Goal: Register for event/course

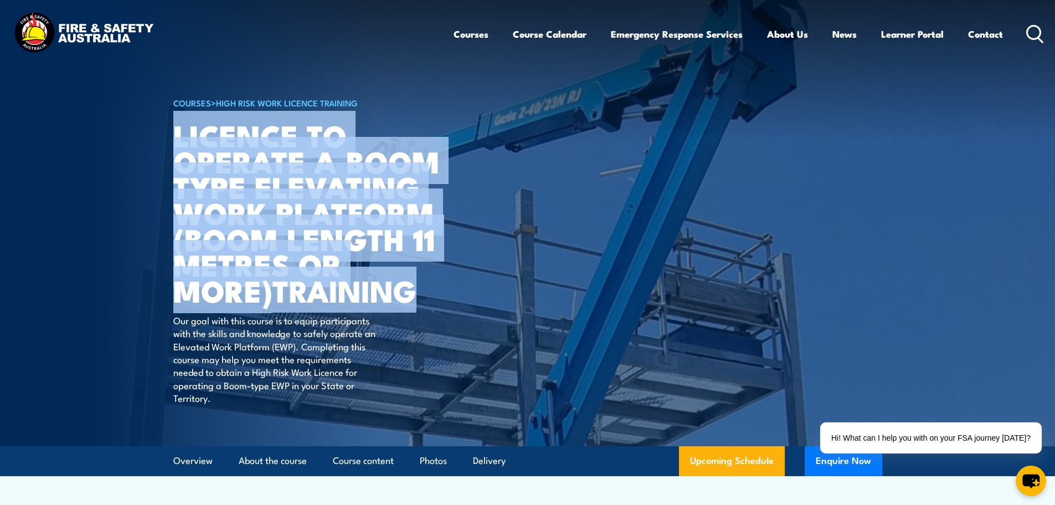
drag, startPoint x: 181, startPoint y: 137, endPoint x: 420, endPoint y: 283, distance: 280.5
click at [420, 283] on h1 "Licence to operate a boom type elevating work platform (boom length 11 metres o…" at bounding box center [310, 212] width 274 height 181
click at [268, 299] on h1 "Licence to operate a boom type elevating work platform (boom length 11 metres o…" at bounding box center [310, 212] width 274 height 181
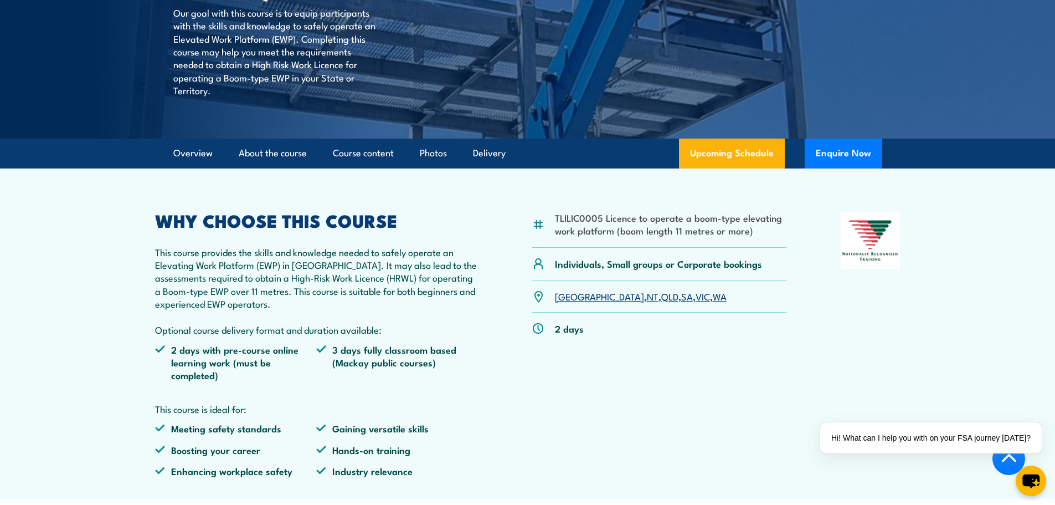
scroll to position [332, 0]
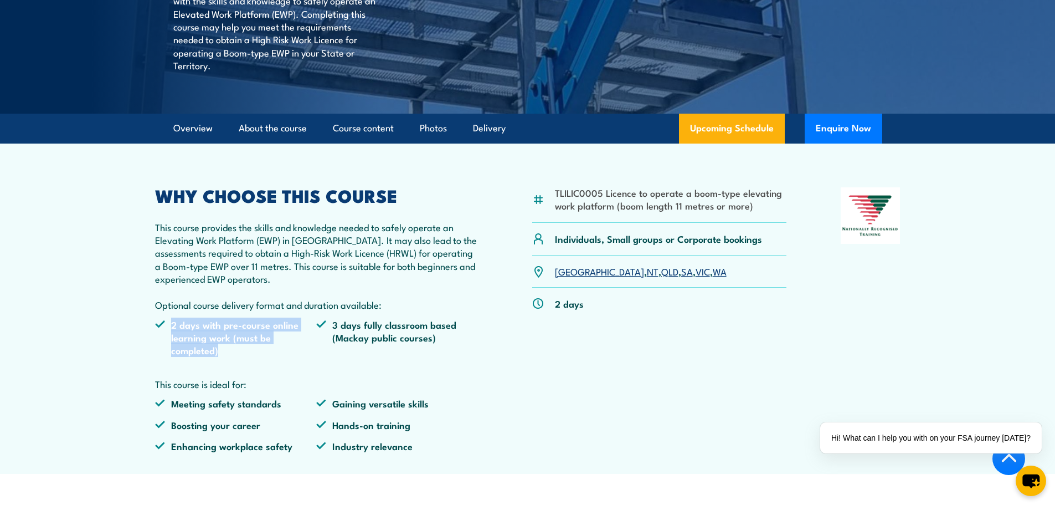
drag, startPoint x: 169, startPoint y: 325, endPoint x: 250, endPoint y: 356, distance: 87.2
click at [250, 356] on li "2 days with pre-course online learning work (must be completed)" at bounding box center [236, 337] width 162 height 39
click at [352, 323] on li "3 days fully classroom based (Mackay public courses)" at bounding box center [397, 337] width 162 height 39
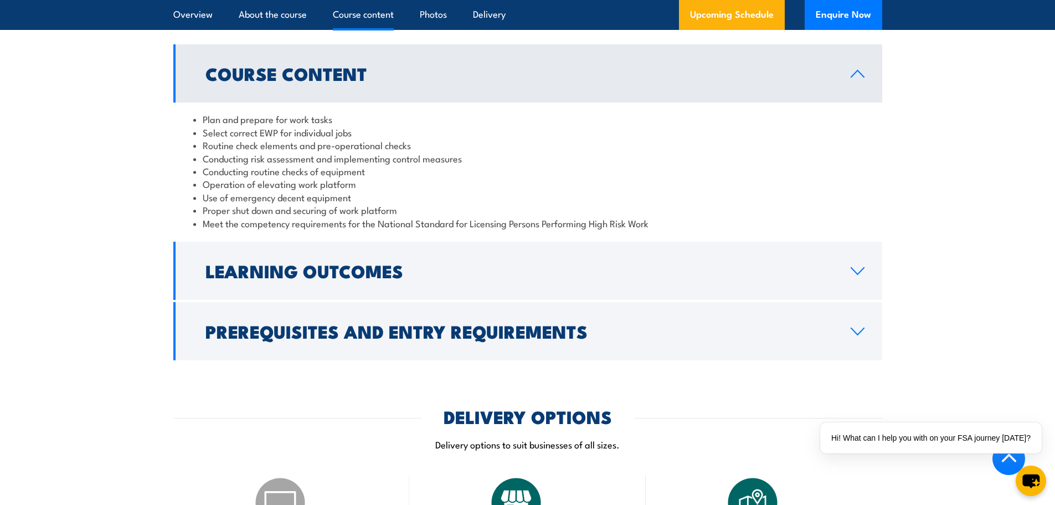
scroll to position [1274, 0]
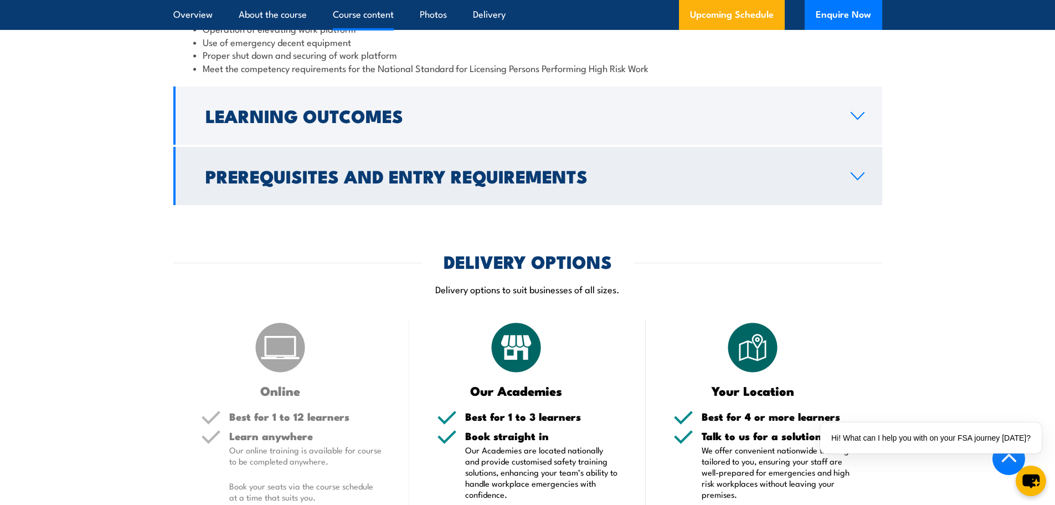
click at [320, 179] on h2 "Prerequisites and Entry Requirements" at bounding box center [520, 176] width 628 height 16
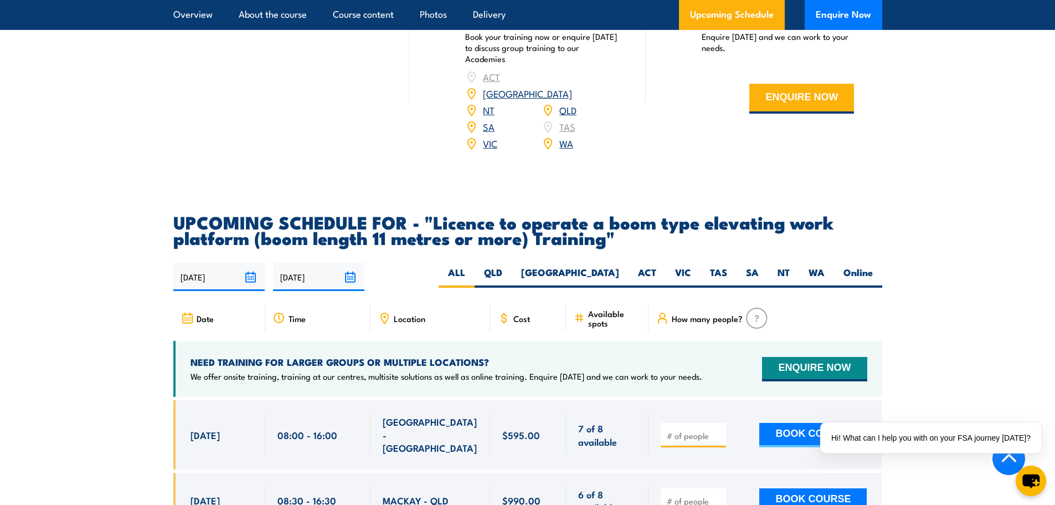
scroll to position [2010, 0]
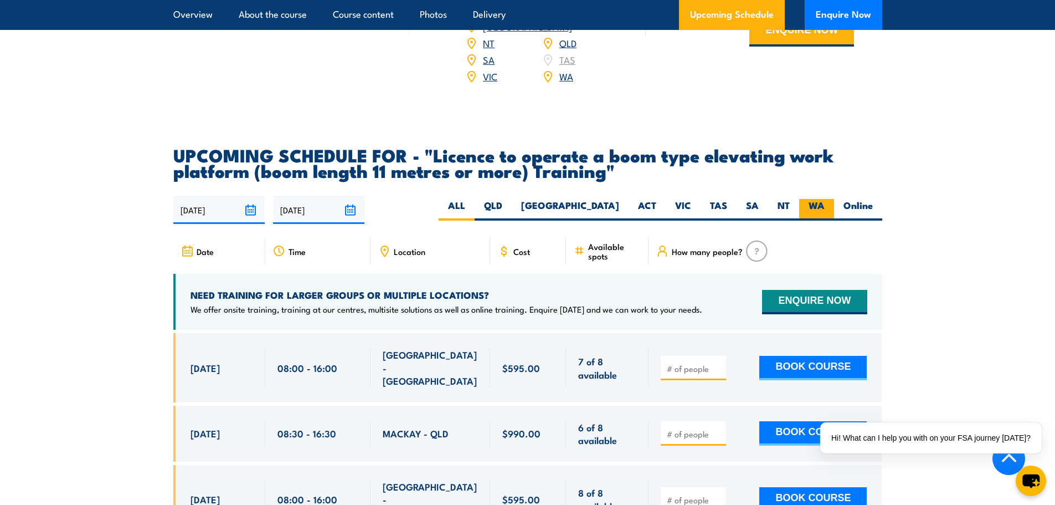
click at [825, 199] on label "WA" at bounding box center [816, 210] width 35 height 22
click at [825, 199] on input "WA" at bounding box center [828, 202] width 7 height 7
radio input "true"
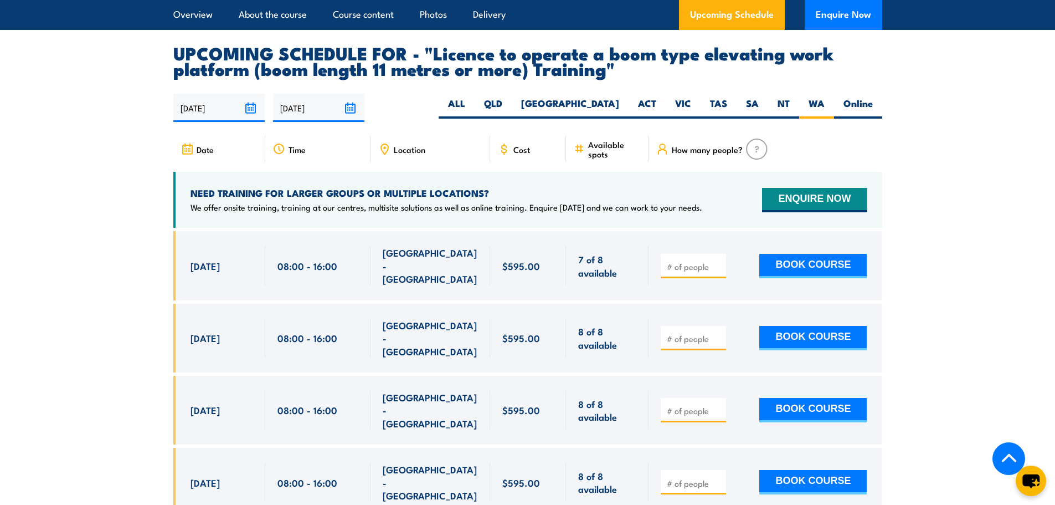
scroll to position [1899, 0]
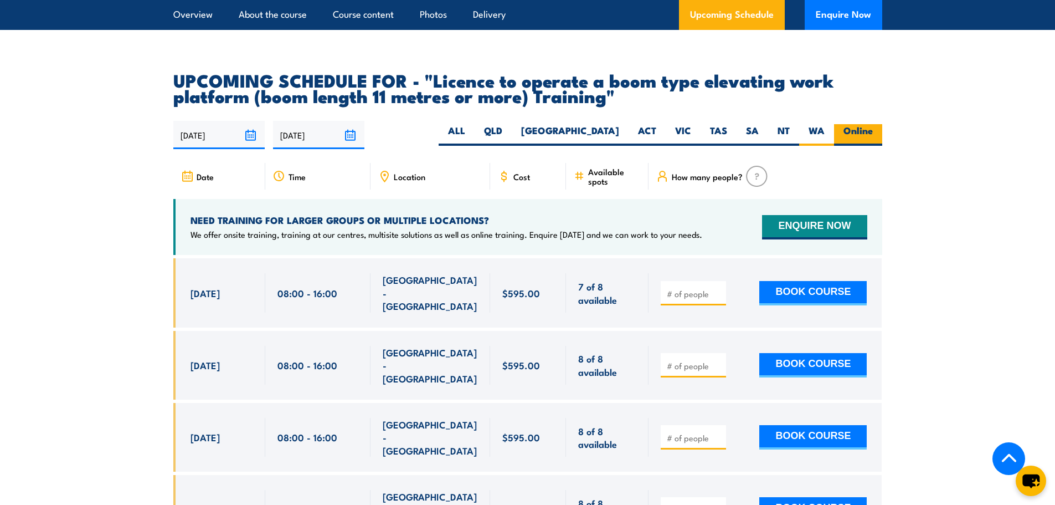
click at [870, 124] on label "Online" at bounding box center [858, 135] width 48 height 22
click at [873, 124] on input "Online" at bounding box center [876, 127] width 7 height 7
radio input "true"
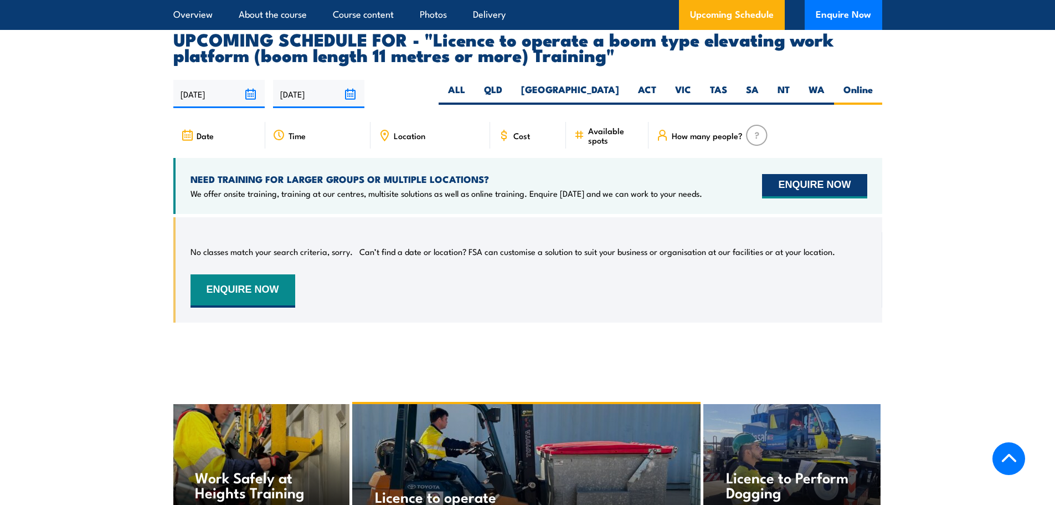
scroll to position [1954, 0]
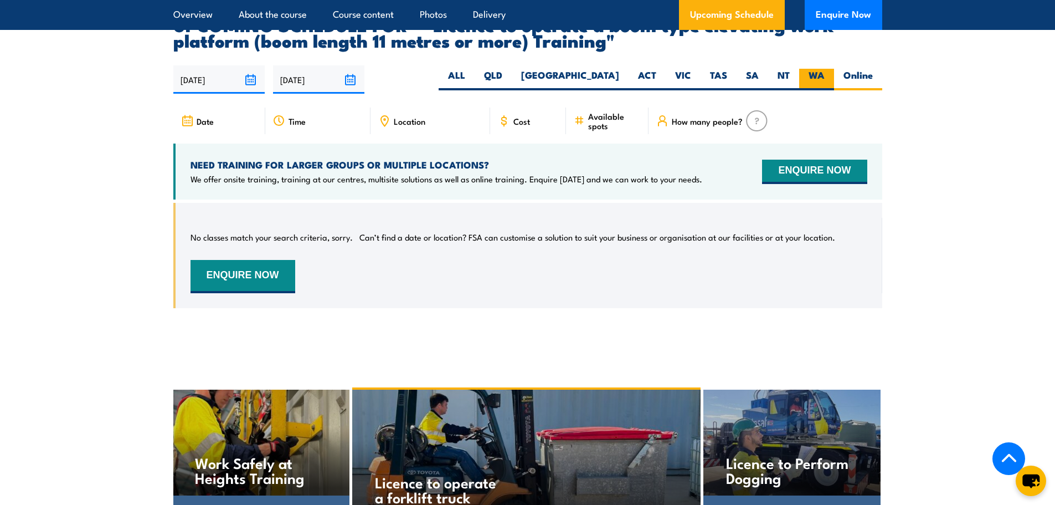
click at [822, 69] on label "WA" at bounding box center [816, 80] width 35 height 22
click at [825, 69] on input "WA" at bounding box center [828, 72] width 7 height 7
radio input "true"
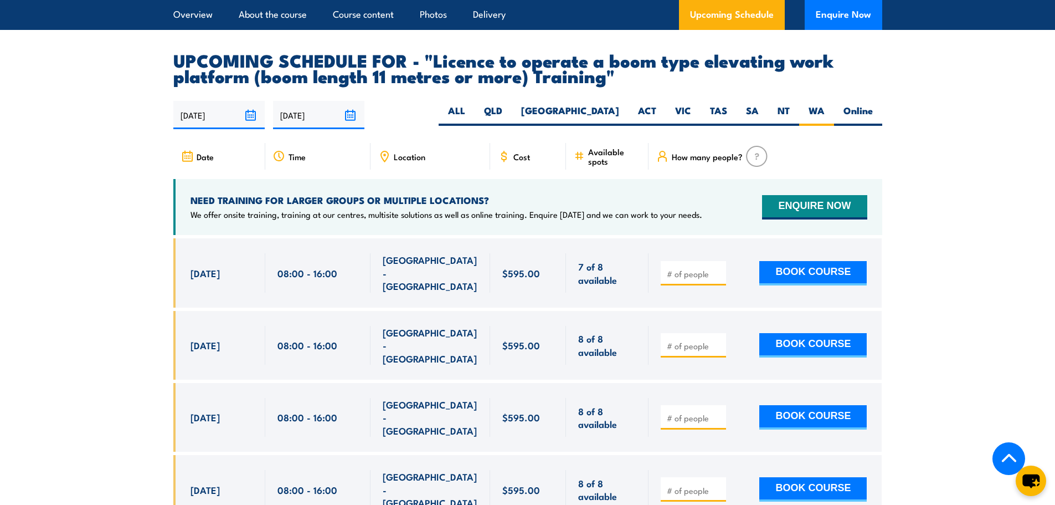
scroll to position [1899, 0]
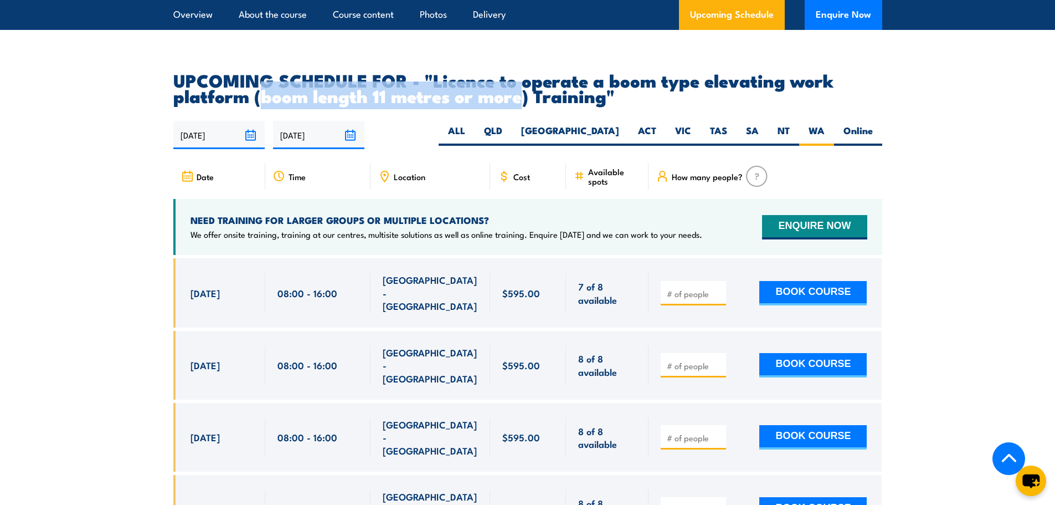
drag, startPoint x: 260, startPoint y: 79, endPoint x: 550, endPoint y: 47, distance: 291.5
click at [520, 88] on h2 "UPCOMING SCHEDULE FOR - "Licence to operate a boom type elevating work platform…" at bounding box center [527, 87] width 709 height 31
drag, startPoint x: 249, startPoint y: 18, endPoint x: 334, endPoint y: 85, distance: 108.9
click at [249, 18] on link "About the course" at bounding box center [273, 14] width 68 height 29
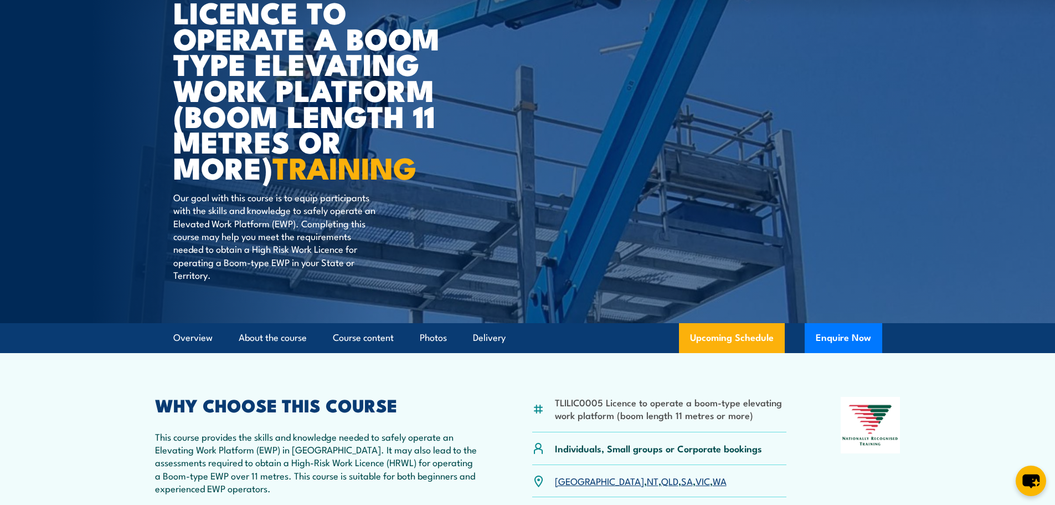
scroll to position [9, 0]
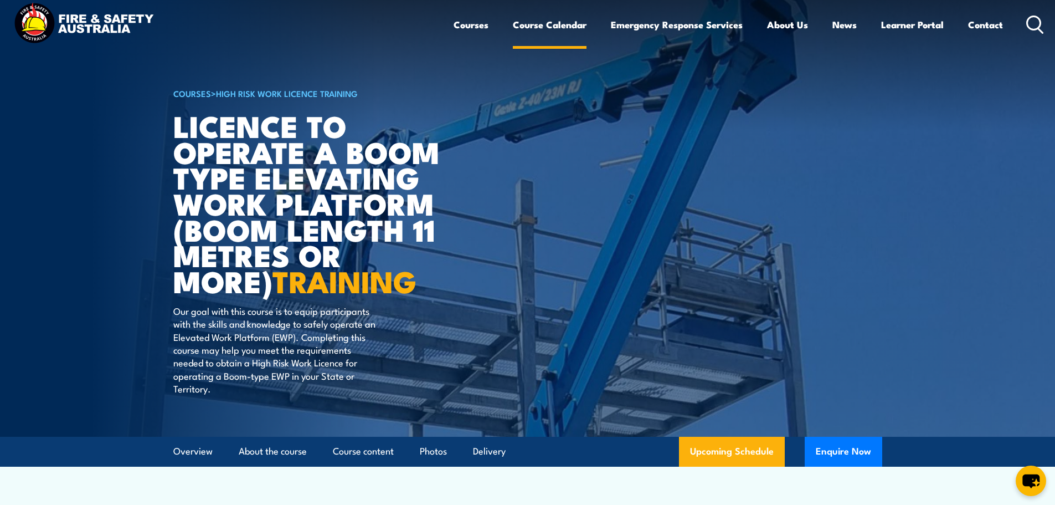
click at [531, 23] on link "Course Calendar" at bounding box center [550, 24] width 74 height 29
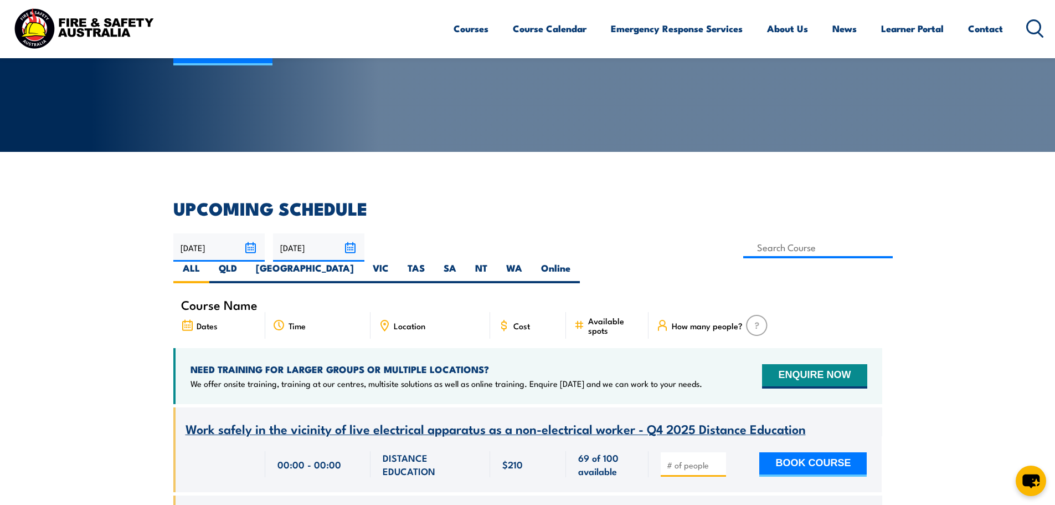
scroll to position [166, 0]
drag, startPoint x: 816, startPoint y: 244, endPoint x: 380, endPoint y: 242, distance: 436.6
click at [532, 261] on label "WA" at bounding box center [514, 272] width 35 height 22
click at [530, 261] on input "WA" at bounding box center [525, 264] width 7 height 7
radio input "true"
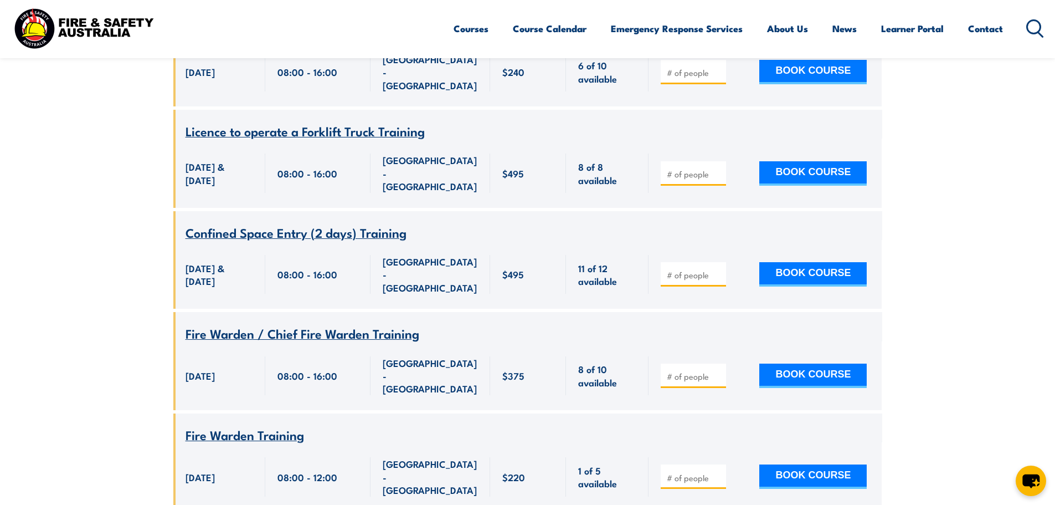
scroll to position [2803, 0]
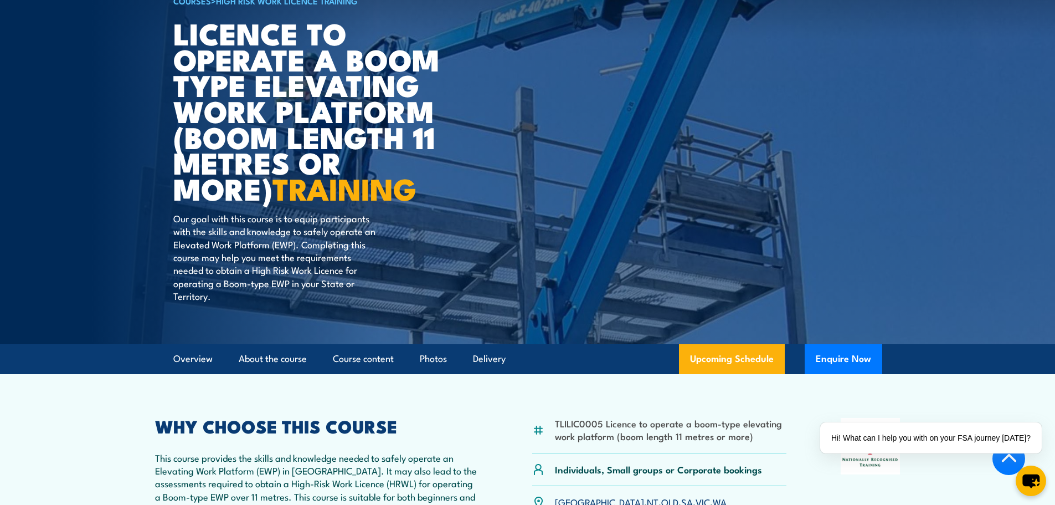
scroll to position [222, 0]
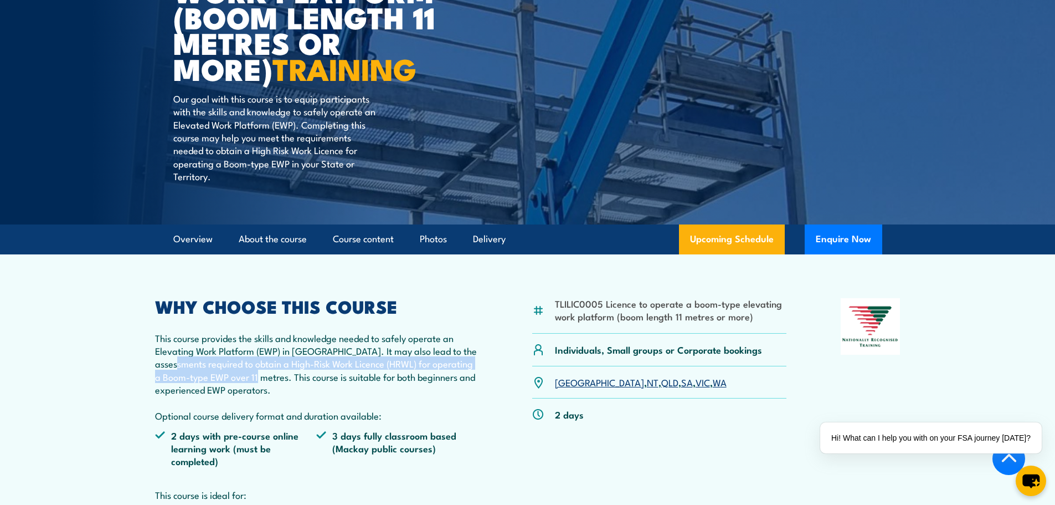
drag, startPoint x: 211, startPoint y: 364, endPoint x: 291, endPoint y: 375, distance: 81.0
click at [291, 375] on p "This course provides the skills and knowledge needed to safely operate an Eleva…" at bounding box center [317, 376] width 324 height 91
drag, startPoint x: 334, startPoint y: 351, endPoint x: 284, endPoint y: 376, distance: 55.3
click at [284, 376] on p "This course provides the skills and knowledge needed to safely operate an Eleva…" at bounding box center [317, 376] width 324 height 91
click at [289, 405] on p "This course provides the skills and knowledge needed to safely operate an Eleva…" at bounding box center [317, 376] width 324 height 91
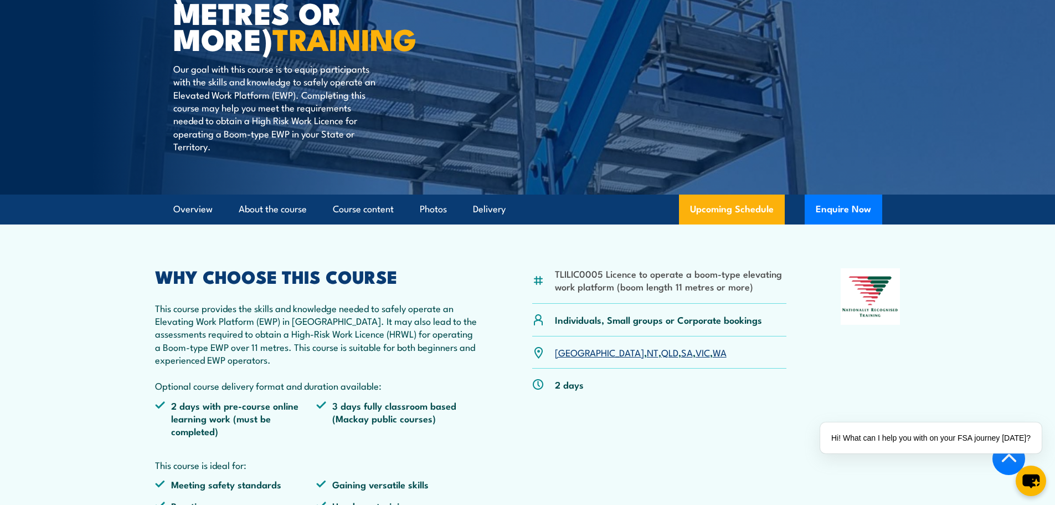
scroll to position [277, 0]
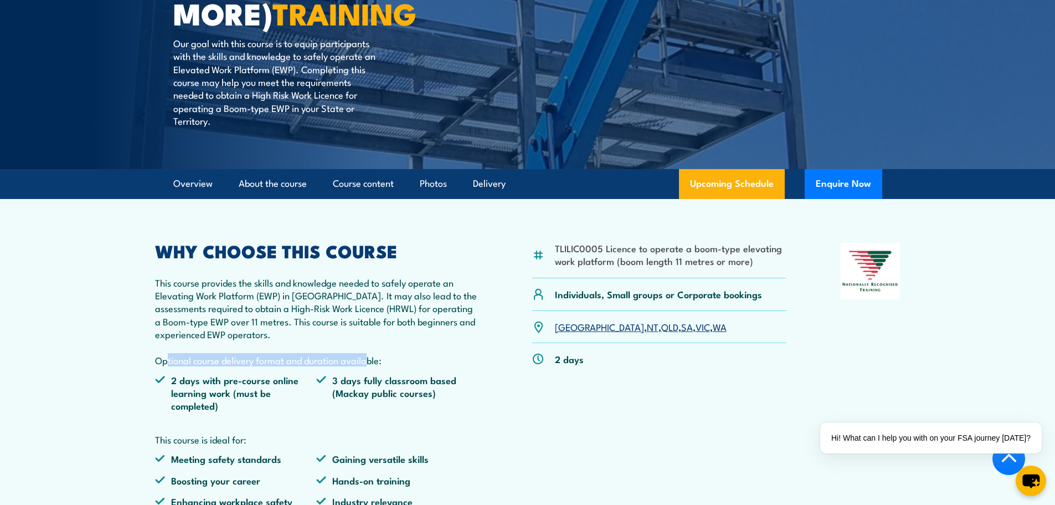
drag, startPoint x: 222, startPoint y: 361, endPoint x: 357, endPoint y: 368, distance: 134.8
click at [360, 367] on div "WHY CHOOSE THIS COURSE This course provides the skills and knowledge needed to …" at bounding box center [317, 380] width 324 height 274
click at [275, 371] on div "WHY CHOOSE THIS COURSE This course provides the skills and knowledge needed to …" at bounding box center [317, 380] width 324 height 274
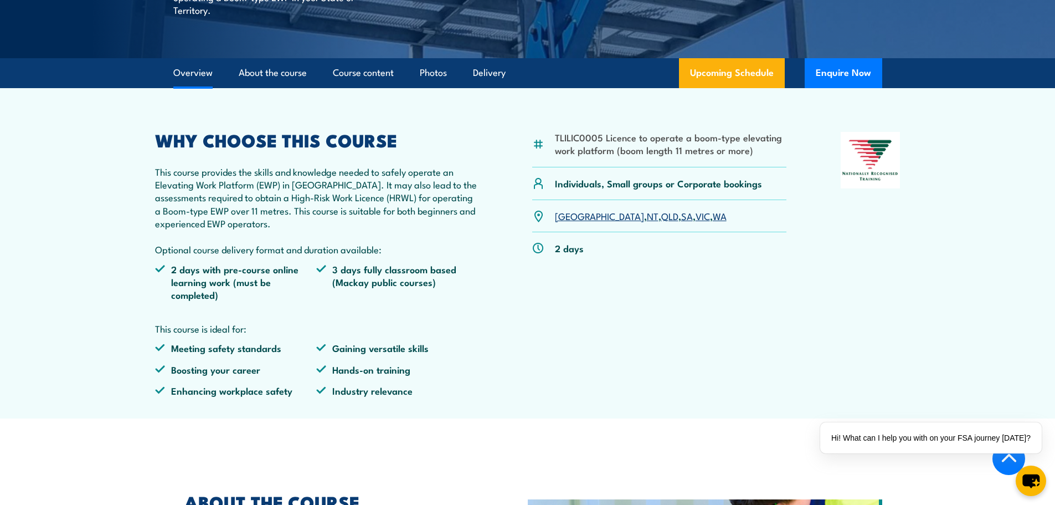
scroll to position [609, 0]
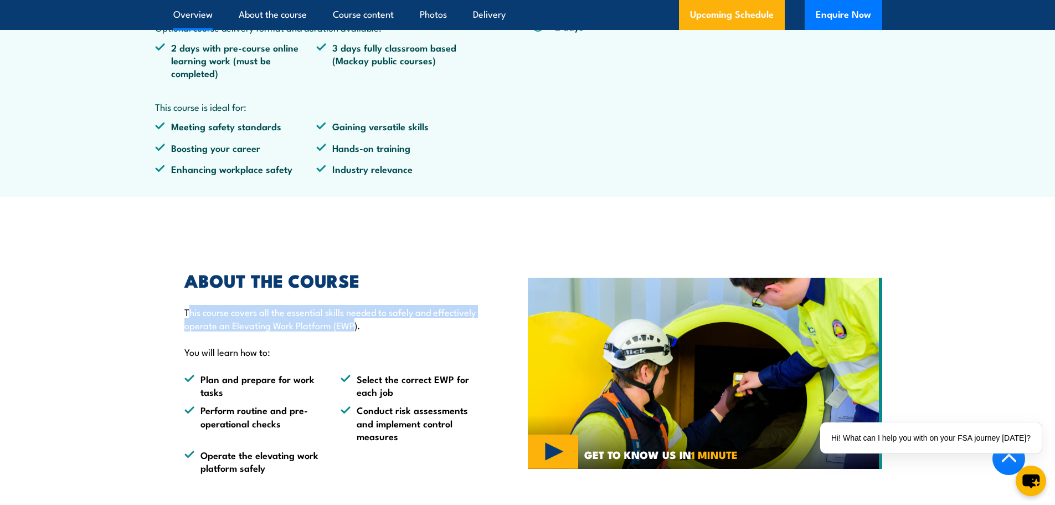
drag, startPoint x: 189, startPoint y: 312, endPoint x: 398, endPoint y: 330, distance: 209.6
click at [398, 330] on p "This course covers all the essential skills needed to safely and effectively op…" at bounding box center [330, 318] width 293 height 26
click at [334, 328] on p "This course covers all the essential skills needed to safely and effectively op…" at bounding box center [330, 318] width 293 height 26
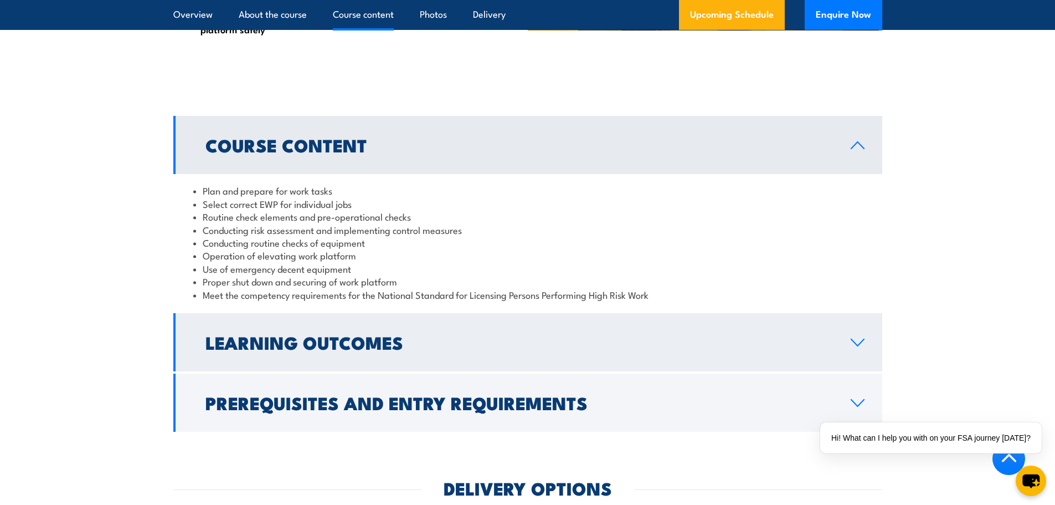
scroll to position [1108, 0]
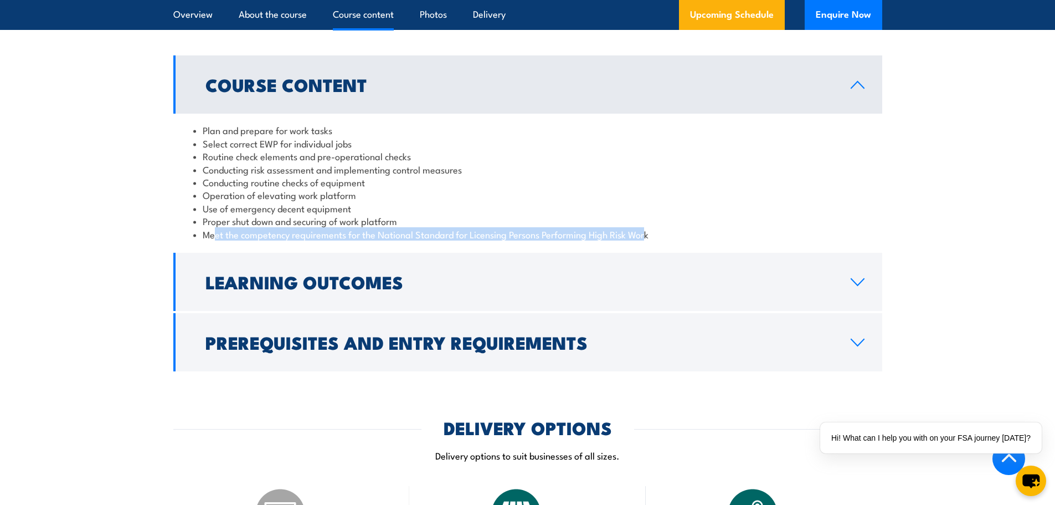
drag, startPoint x: 213, startPoint y: 233, endPoint x: 648, endPoint y: 235, distance: 434.9
click at [648, 235] on li "Meet the competency requirements for the National Standard for Licensing Person…" at bounding box center [527, 234] width 669 height 13
click at [541, 232] on li "Meet the competency requirements for the National Standard for Licensing Person…" at bounding box center [527, 234] width 669 height 13
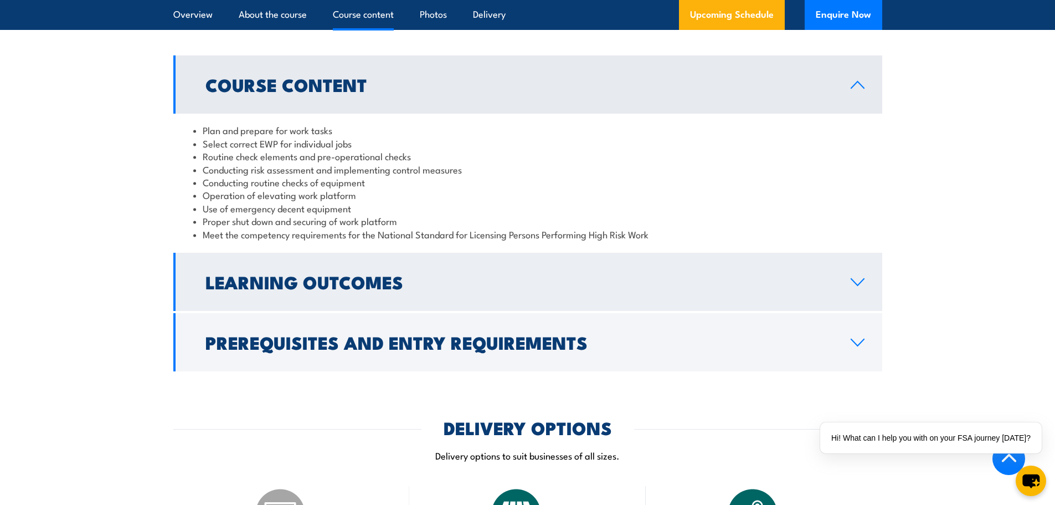
click at [253, 288] on h2 "Learning Outcomes" at bounding box center [520, 282] width 628 height 16
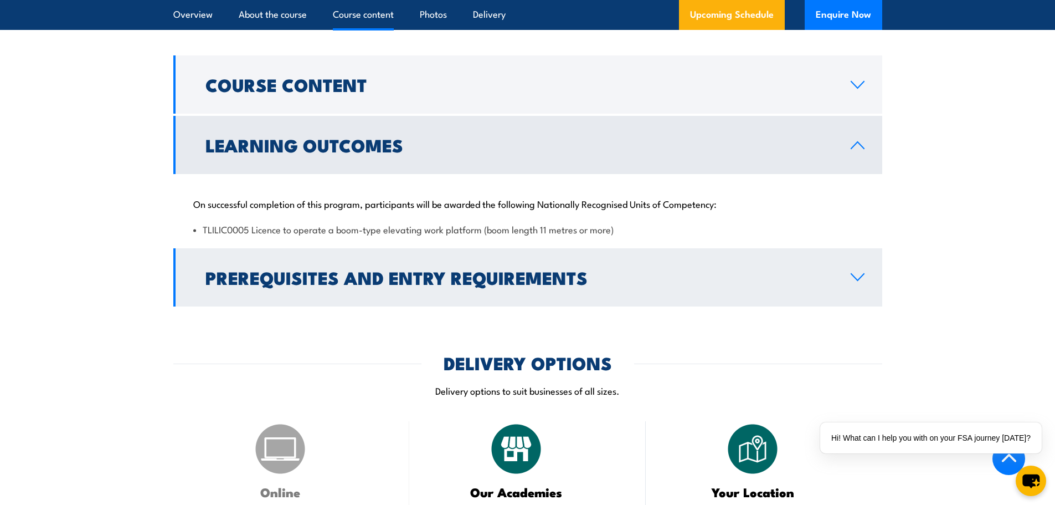
click at [286, 281] on h2 "Prerequisites and Entry Requirements" at bounding box center [520, 277] width 628 height 16
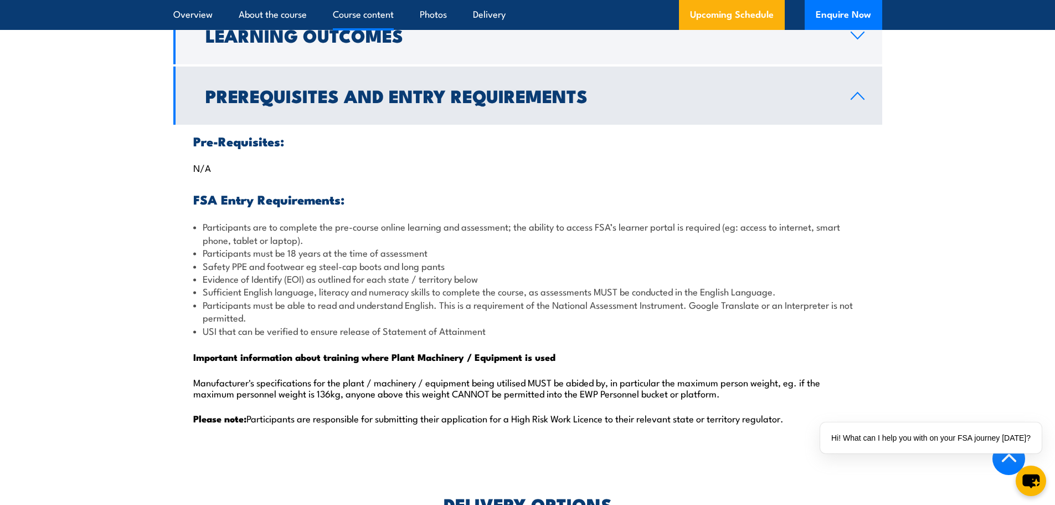
scroll to position [1219, 0]
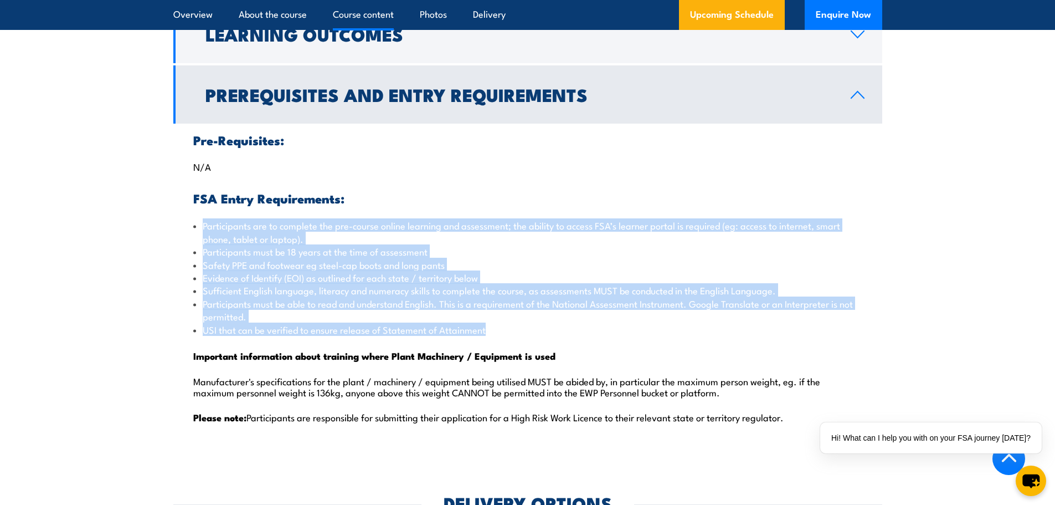
drag, startPoint x: 202, startPoint y: 227, endPoint x: 779, endPoint y: 328, distance: 586.1
click at [819, 333] on ul "Participants are to complete the pre-course online learning and assessment; the…" at bounding box center [527, 277] width 669 height 117
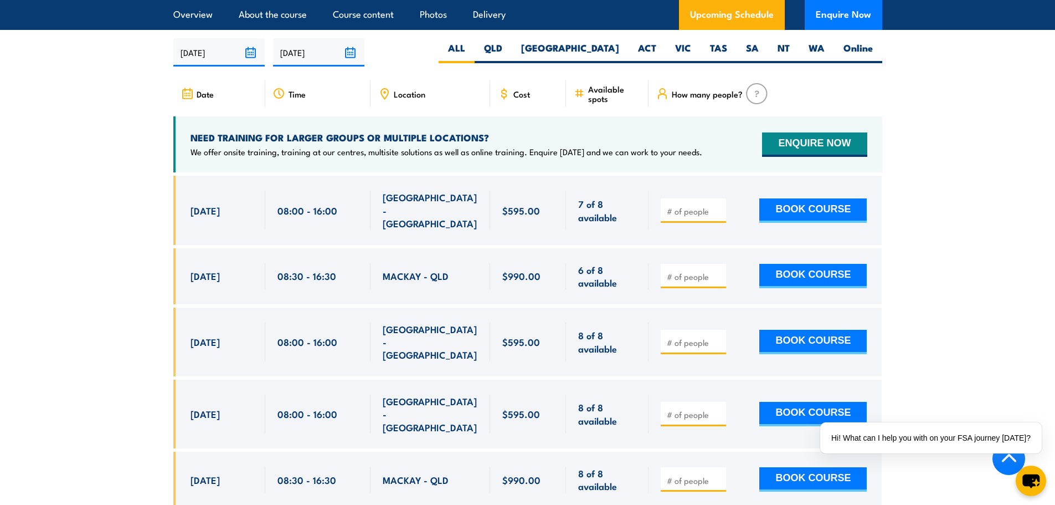
scroll to position [1939, 0]
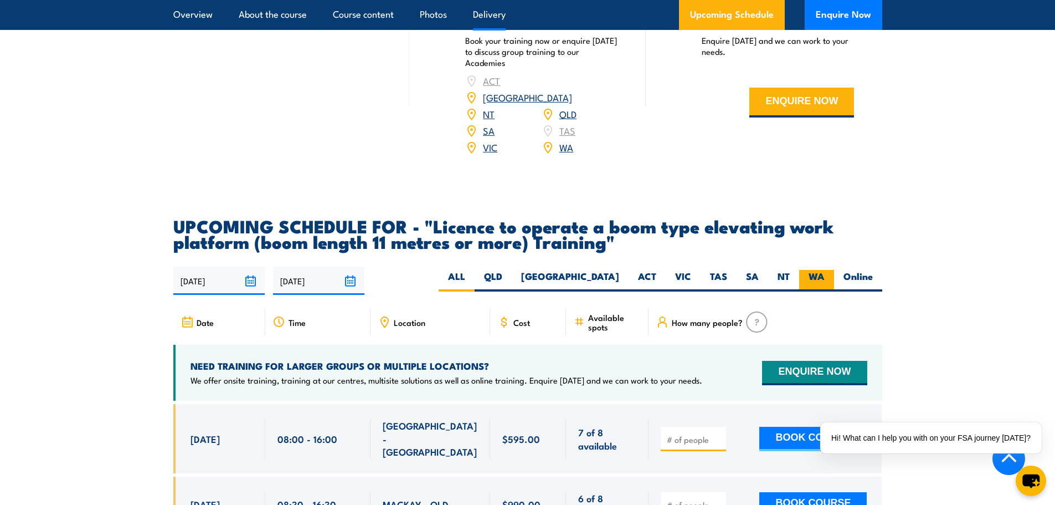
click at [807, 270] on label "WA" at bounding box center [816, 281] width 35 height 22
click at [825, 270] on input "WA" at bounding box center [828, 273] width 7 height 7
radio input "true"
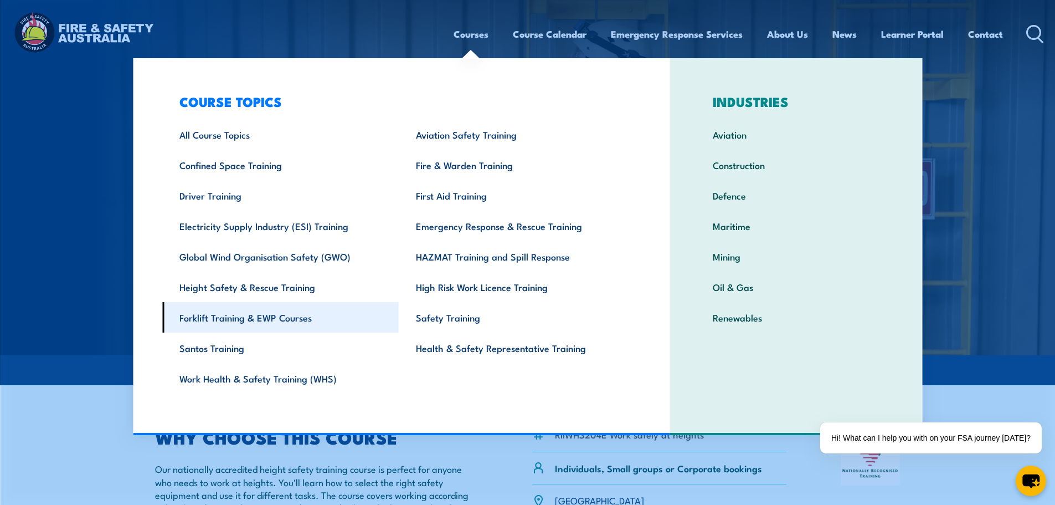
click at [275, 322] on link "Forklift Training & EWP Courses" at bounding box center [280, 317] width 237 height 30
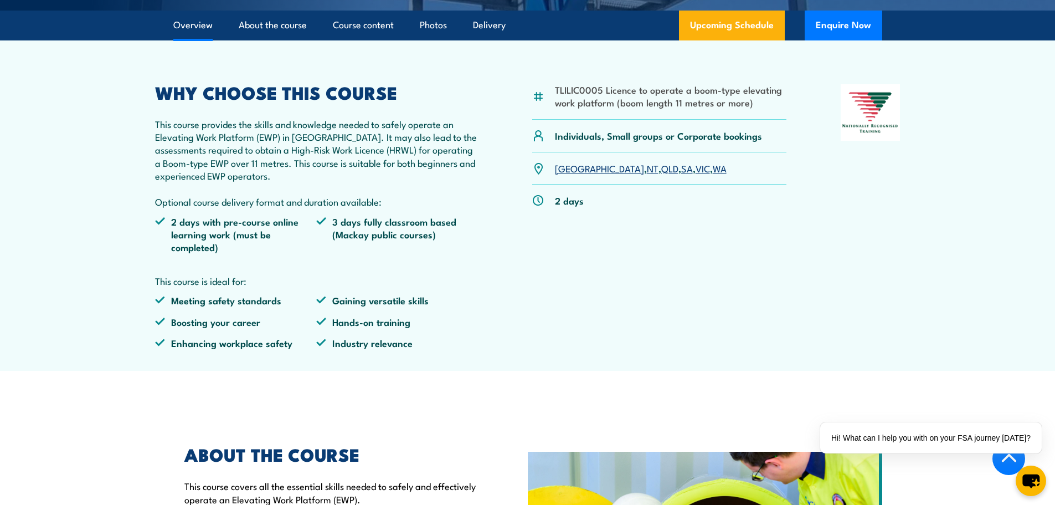
scroll to position [554, 0]
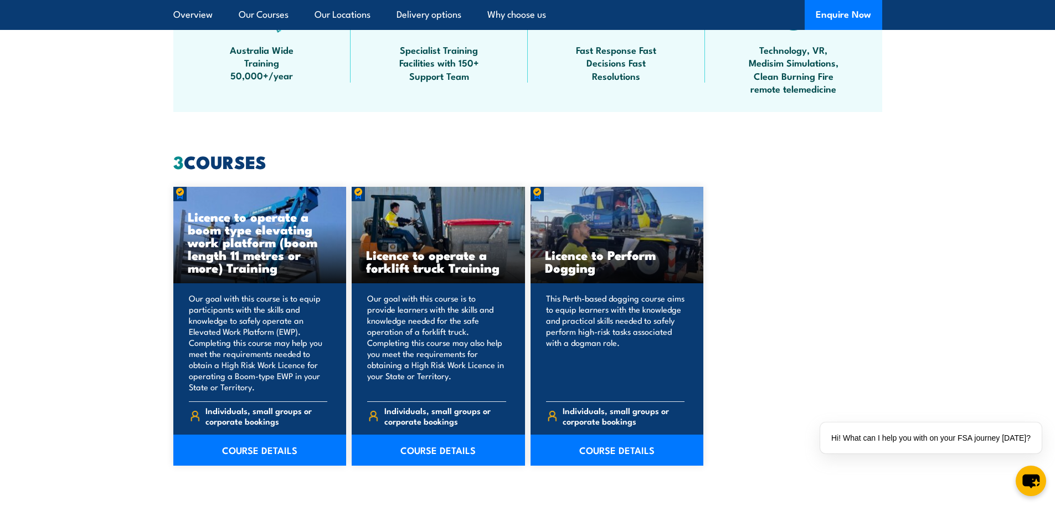
scroll to position [776, 0]
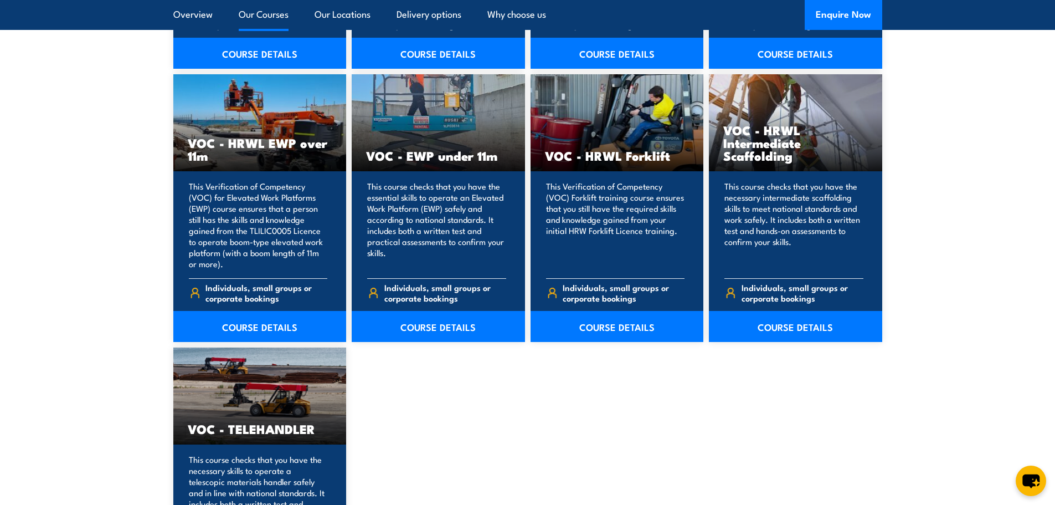
scroll to position [1274, 0]
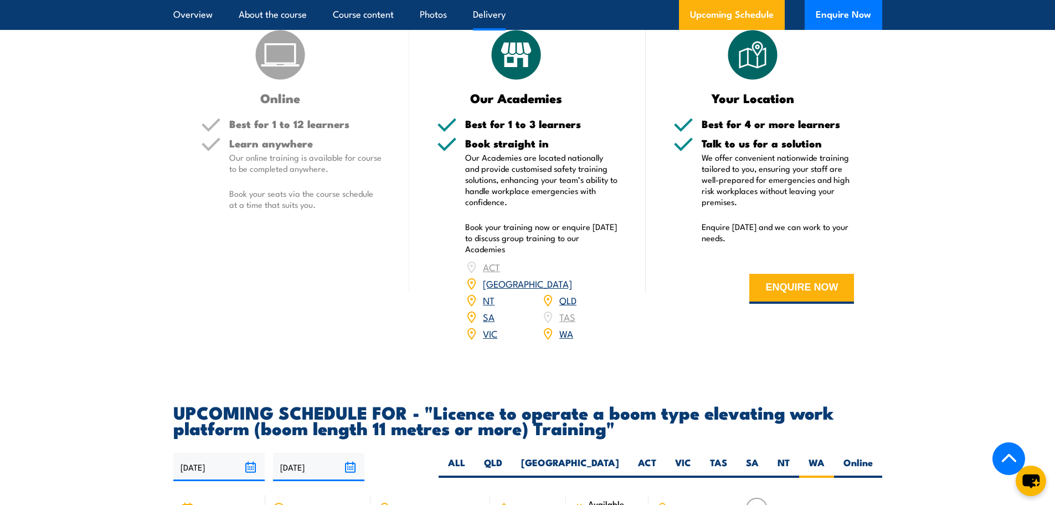
scroll to position [1566, 0]
click at [564, 327] on link "WA" at bounding box center [567, 333] width 14 height 13
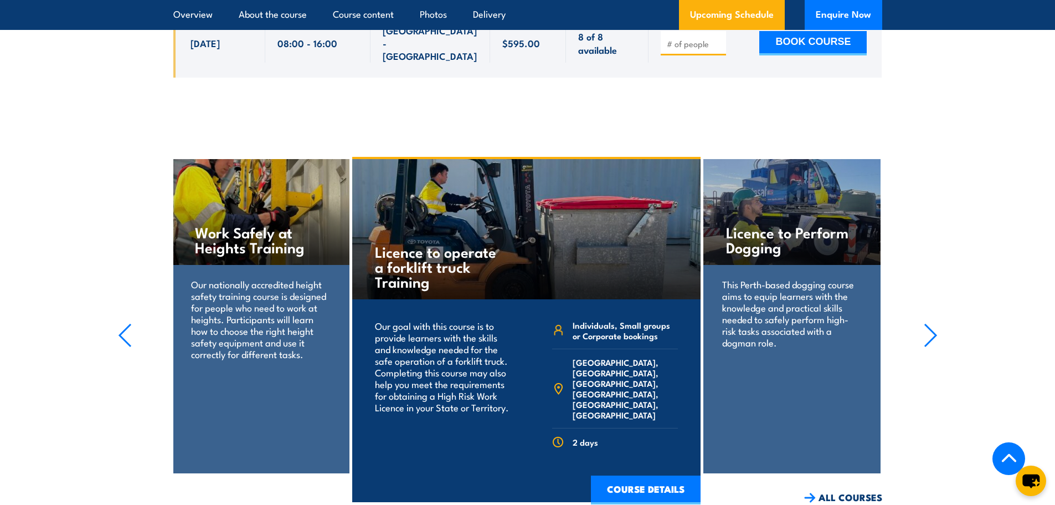
scroll to position [2508, 0]
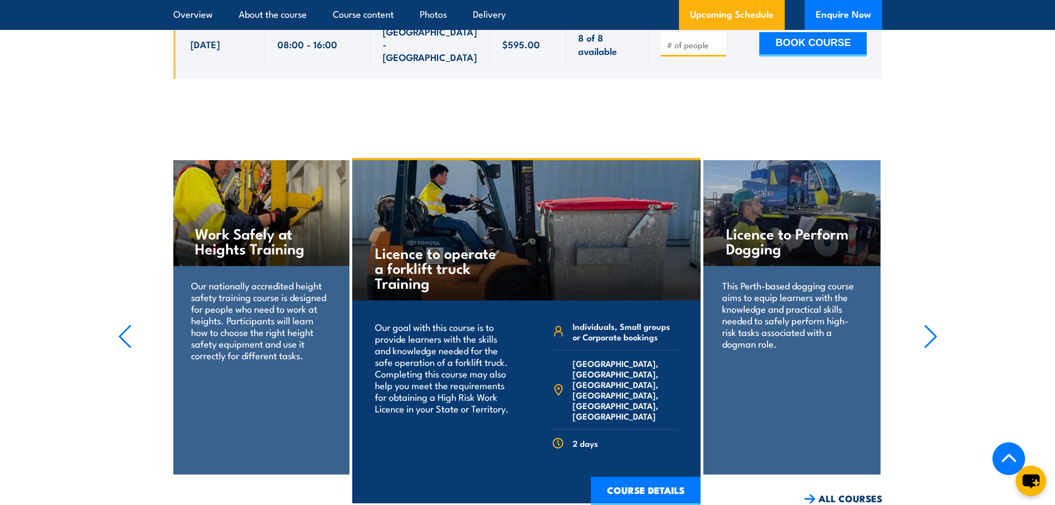
drag, startPoint x: 236, startPoint y: 214, endPoint x: 241, endPoint y: 156, distance: 58.9
click at [241, 225] on h4 "Work Safely at Heights Training" at bounding box center [260, 240] width 131 height 30
drag, startPoint x: 235, startPoint y: 150, endPoint x: 147, endPoint y: 436, distance: 299.7
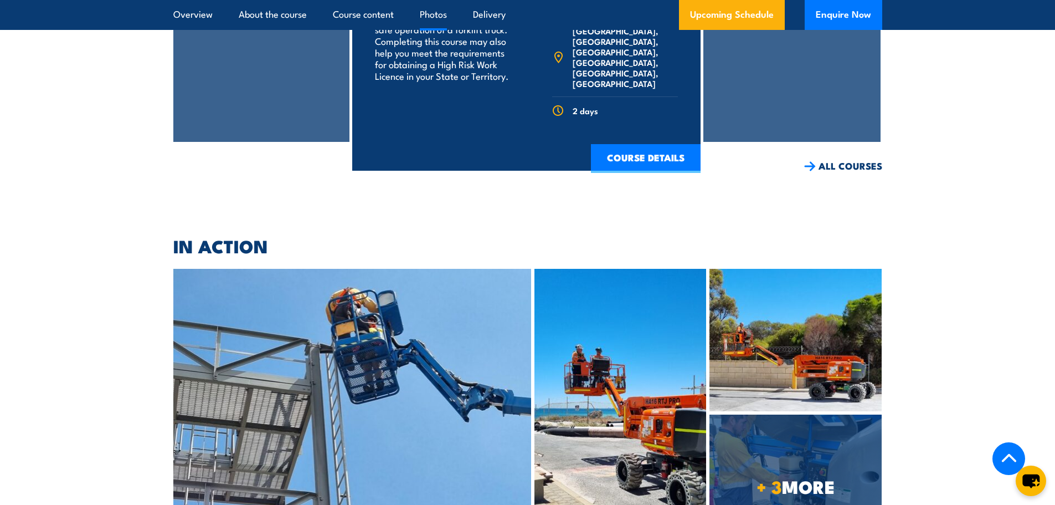
scroll to position [3062, 0]
